Goal: Task Accomplishment & Management: Manage account settings

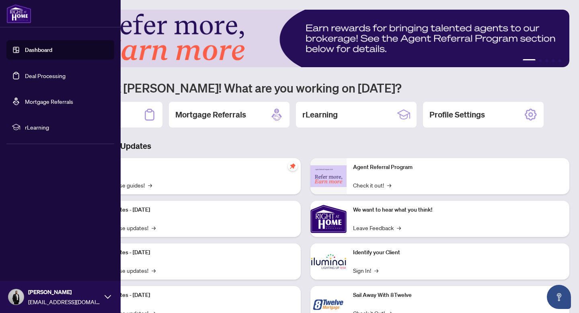
click at [47, 49] on link "Dashboard" at bounding box center [38, 49] width 27 height 7
click at [35, 76] on link "Deal Processing" at bounding box center [45, 75] width 41 height 7
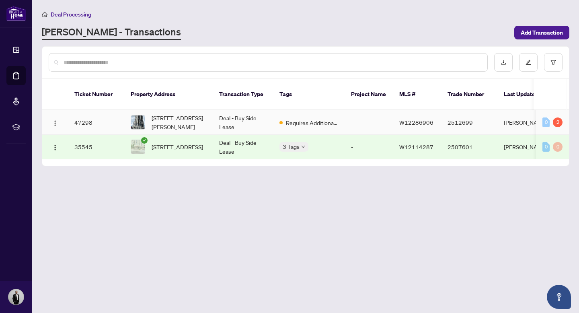
click at [89, 113] on td "47298" at bounding box center [96, 122] width 56 height 25
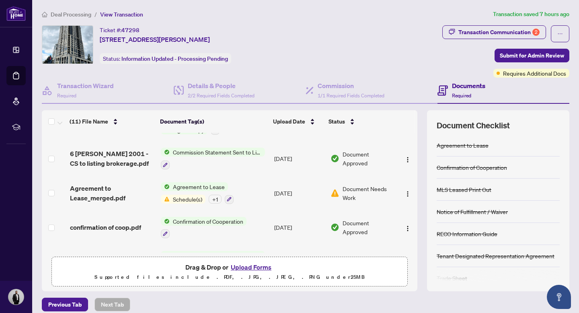
scroll to position [96, 0]
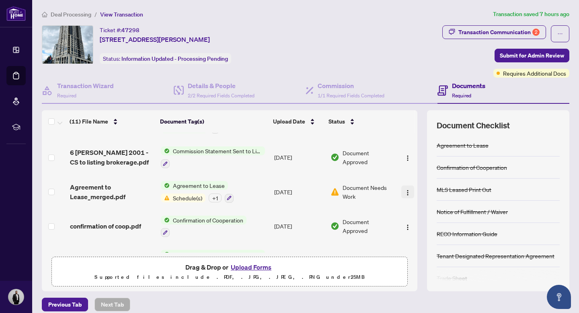
click at [406, 190] on img "button" at bounding box center [407, 192] width 6 height 6
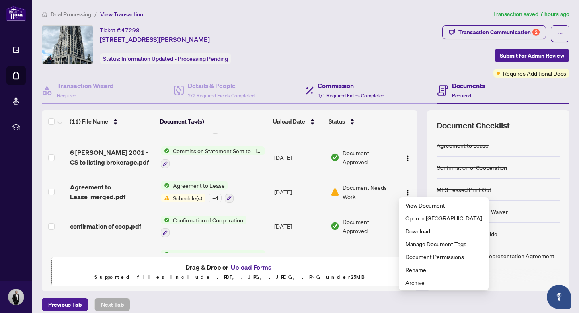
click at [409, 91] on div "Commission 1/1 Required Fields Completed" at bounding box center [371, 91] width 132 height 26
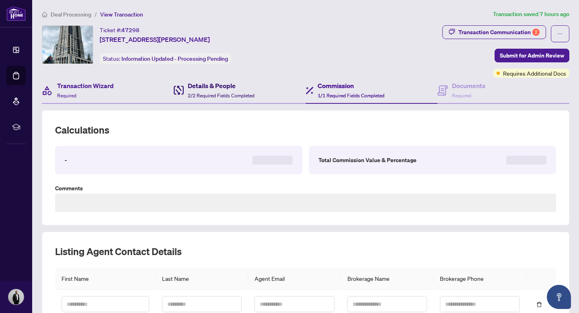
click at [225, 94] on span "2/2 Required Fields Completed" at bounding box center [221, 95] width 67 height 6
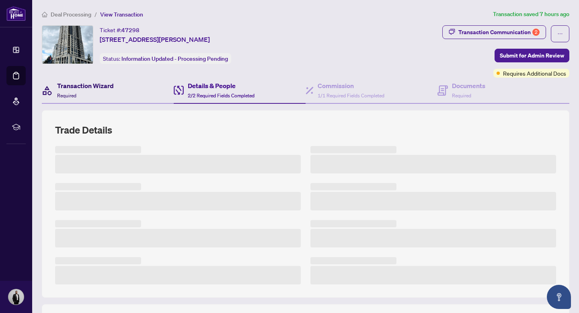
click at [104, 86] on h4 "Transaction Wizard" at bounding box center [85, 86] width 57 height 10
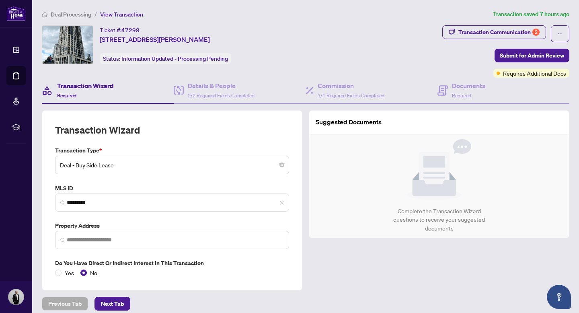
type input "**********"
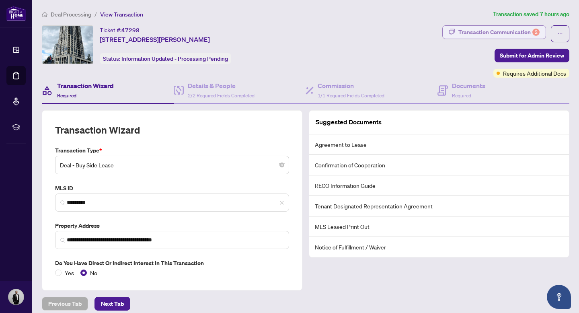
click at [489, 31] on div "Transaction Communication 2" at bounding box center [498, 32] width 81 height 13
type textarea "**********"
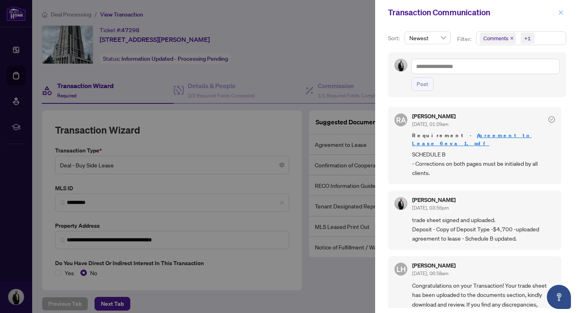
click at [560, 15] on span "button" at bounding box center [561, 12] width 6 height 13
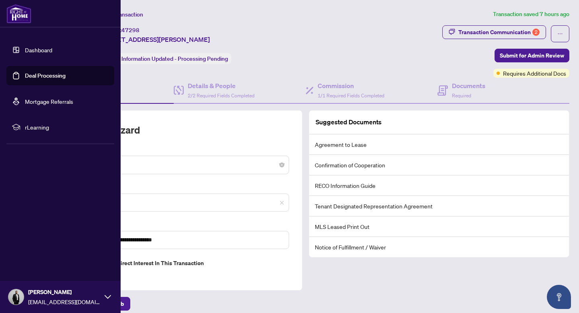
click at [25, 79] on link "Deal Processing" at bounding box center [45, 75] width 41 height 7
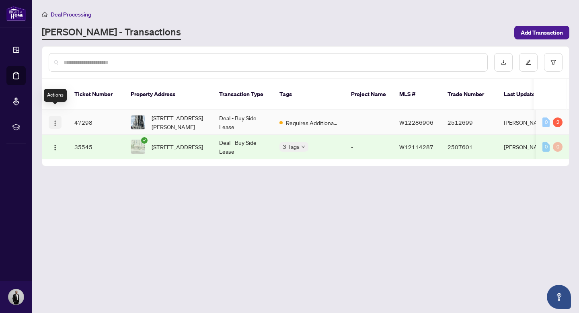
click at [59, 117] on button "button" at bounding box center [55, 122] width 13 height 13
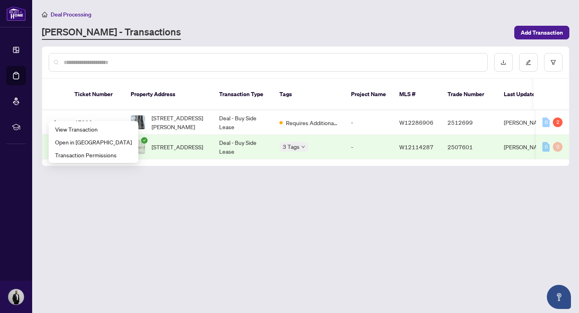
click at [176, 204] on main "Deal Processing [PERSON_NAME] - Transactions Add Transaction Ticket Number Prop…" at bounding box center [305, 156] width 547 height 313
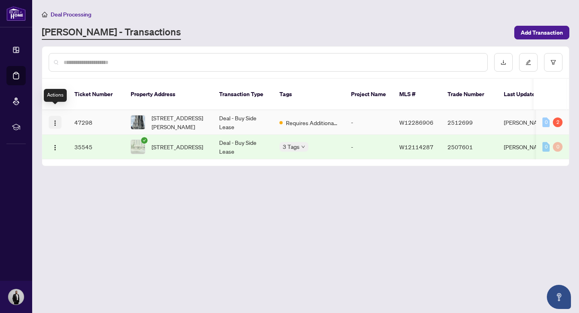
click at [52, 118] on span "button" at bounding box center [55, 122] width 6 height 9
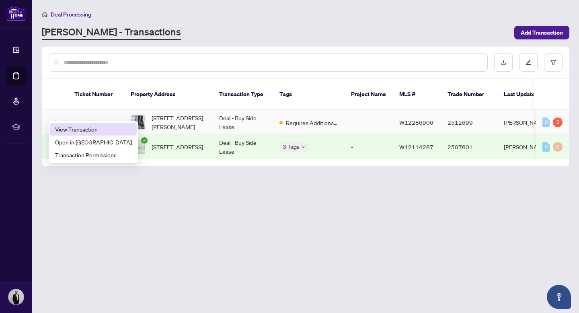
click at [71, 123] on li "View Transaction" at bounding box center [93, 129] width 86 height 13
